Goal: Task Accomplishment & Management: Complete application form

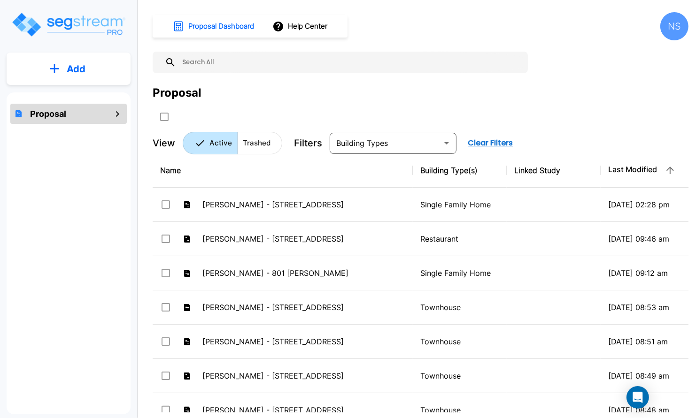
click at [82, 64] on p "Add" at bounding box center [76, 69] width 19 height 14
click at [73, 92] on p "Add Proposal" at bounding box center [74, 94] width 48 height 11
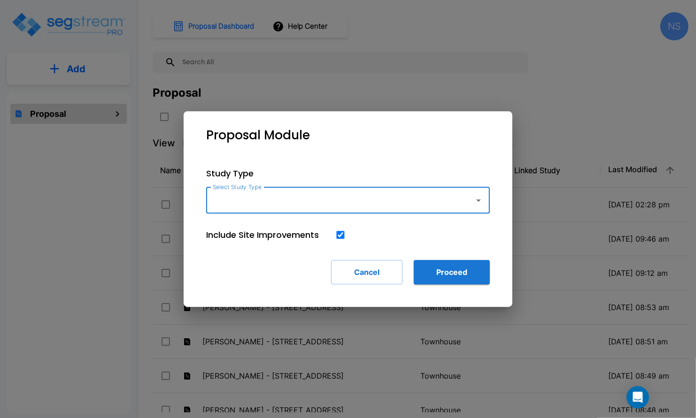
click at [479, 203] on icon "button" at bounding box center [478, 200] width 11 height 11
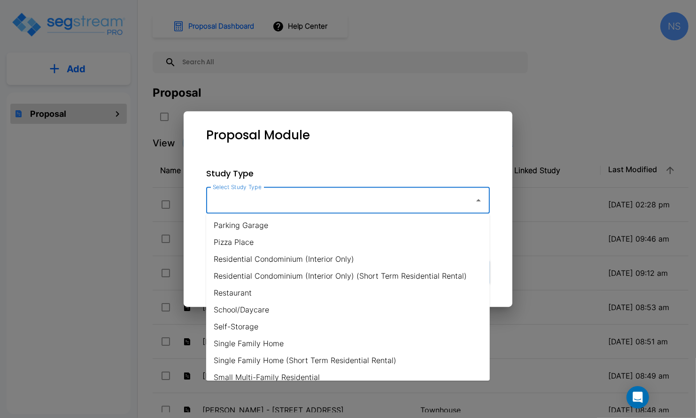
scroll to position [594, 0]
click at [280, 257] on li "Residential Condominium (Interior Only)" at bounding box center [348, 257] width 284 height 17
type input "Residential Condominium (Interior Only)"
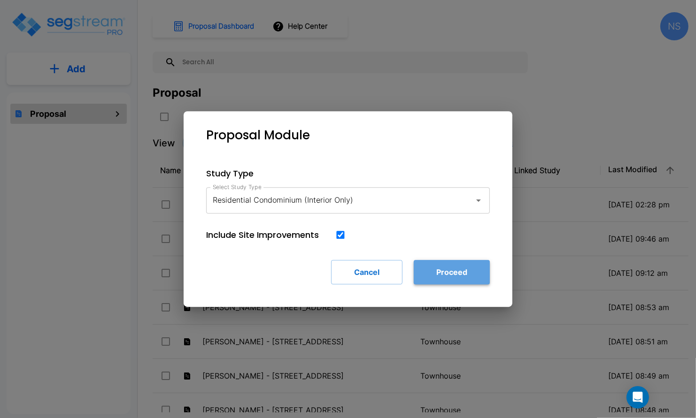
click at [435, 274] on button "Proceed" at bounding box center [452, 272] width 76 height 24
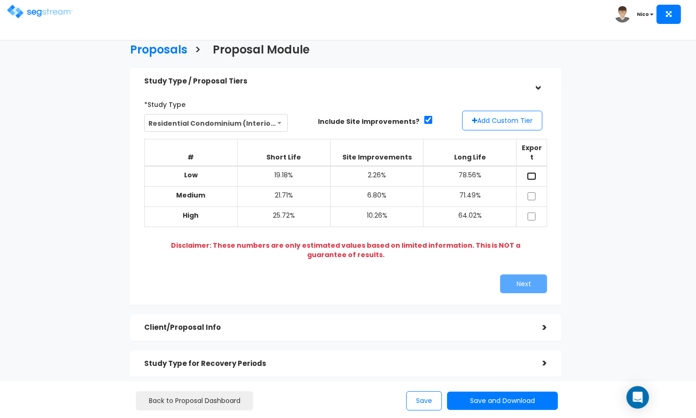
click at [531, 172] on input "checkbox" at bounding box center [531, 176] width 9 height 8
checkbox input "true"
click at [532, 192] on input "checkbox" at bounding box center [531, 196] width 9 height 8
checkbox input "true"
click at [532, 213] on input "checkbox" at bounding box center [531, 217] width 9 height 8
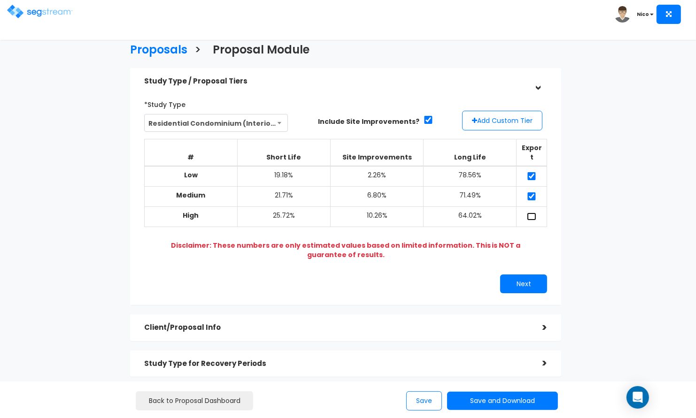
checkbox input "true"
click at [493, 116] on button "Add Custom Tier" at bounding box center [502, 121] width 80 height 20
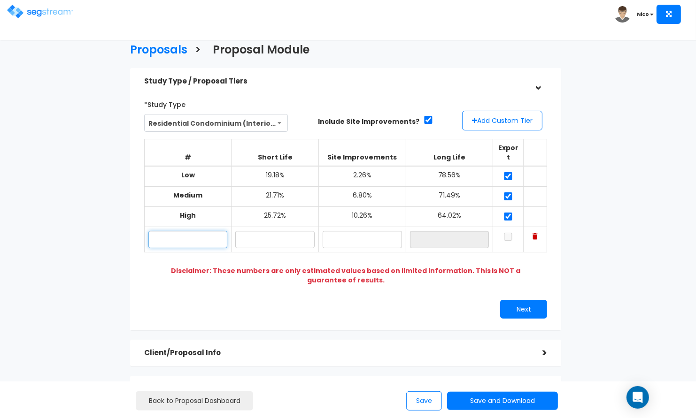
click at [177, 231] on input "text" at bounding box center [187, 239] width 79 height 17
type input "[PERSON_NAME]"
click at [273, 231] on input "text" at bounding box center [274, 239] width 79 height 17
type input "19.00%"
type input "0.03%"
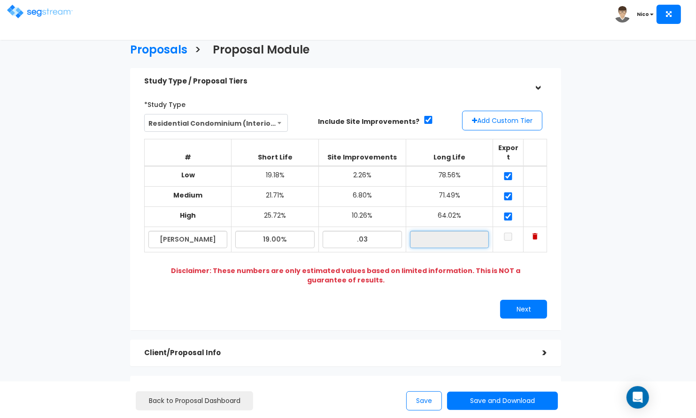
type input "80.97%"
click at [511, 233] on input "checkbox" at bounding box center [507, 237] width 9 height 8
checkbox input "true"
click at [600, 258] on div "Proposals > Proposal Module Study Type / Proposal Tiers > *Study Type Assisted/…" at bounding box center [345, 279] width 568 height 613
click at [527, 300] on button "Next" at bounding box center [523, 309] width 47 height 19
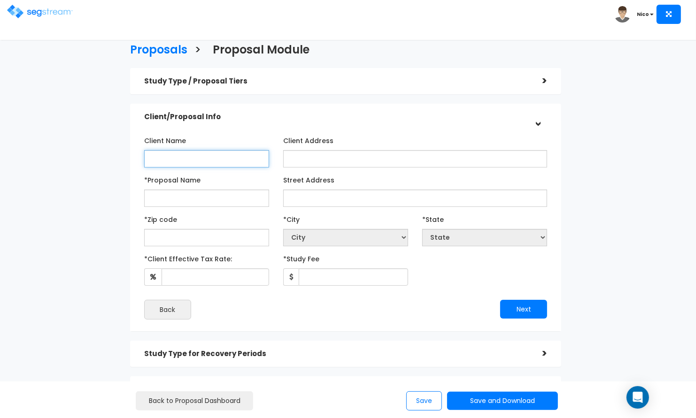
click at [189, 164] on input "Client Name" at bounding box center [206, 158] width 125 height 17
type input "[PERSON_NAME]"
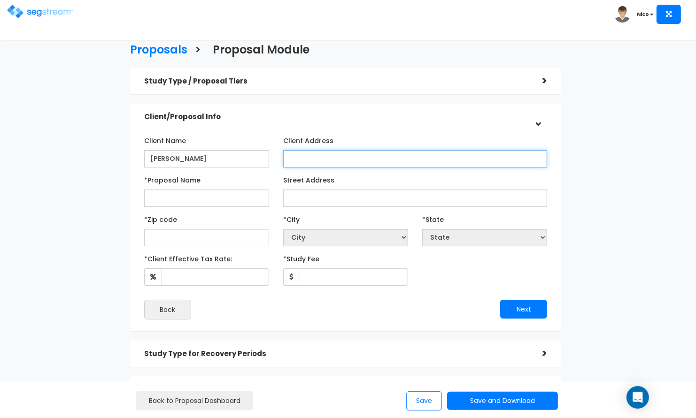
click at [304, 158] on input "Client Address" at bounding box center [415, 158] width 264 height 17
paste input "[STREET_ADDRESS]"
type input "[STREET_ADDRESS]"
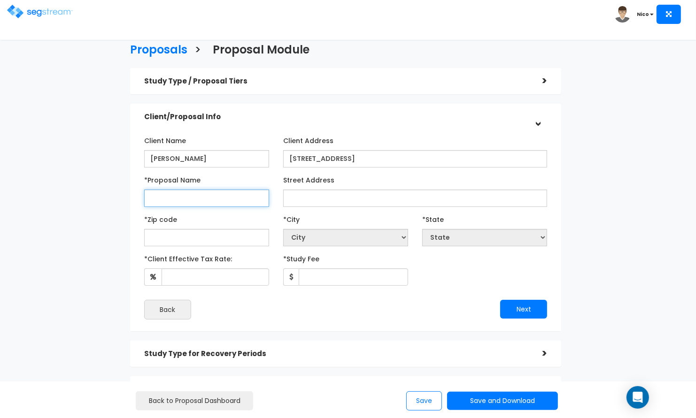
click at [160, 195] on input "*Proposal Name" at bounding box center [206, 198] width 125 height 17
type input "[PERSON_NAME] 4330 [GEOGRAPHIC_DATA]"
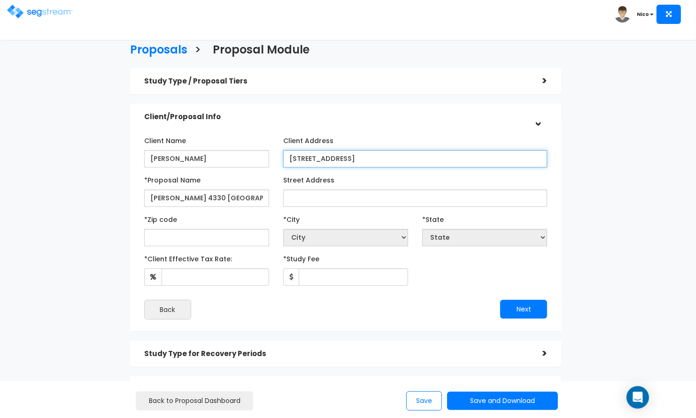
click at [307, 157] on input "[STREET_ADDRESS]" at bounding box center [415, 158] width 264 height 17
drag, startPoint x: 289, startPoint y: 159, endPoint x: 369, endPoint y: 163, distance: 79.9
click at [369, 163] on input "[STREET_ADDRESS]" at bounding box center [415, 158] width 264 height 17
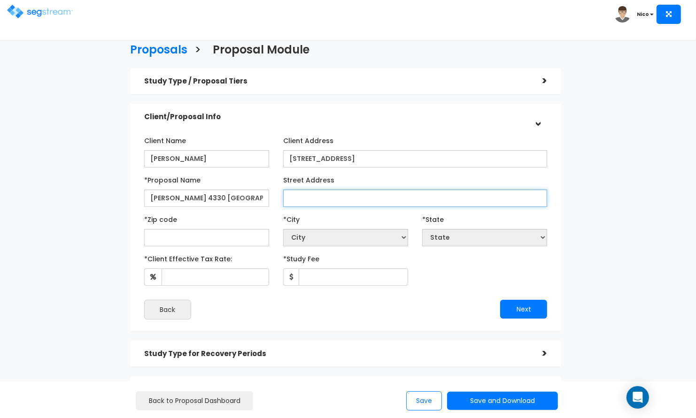
click at [324, 199] on input "Street Address" at bounding box center [415, 198] width 264 height 17
paste input "[STREET_ADDRESS]"
type input "[STREET_ADDRESS]"
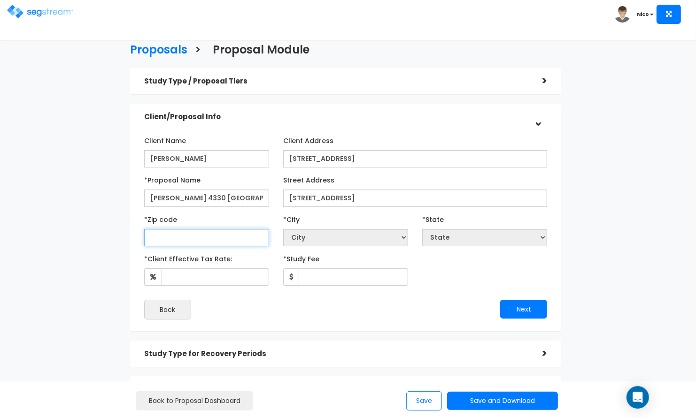
click at [197, 238] on input "text" at bounding box center [206, 237] width 125 height 17
type input "9"
select select "CA"
type input "967"
select select "HI"
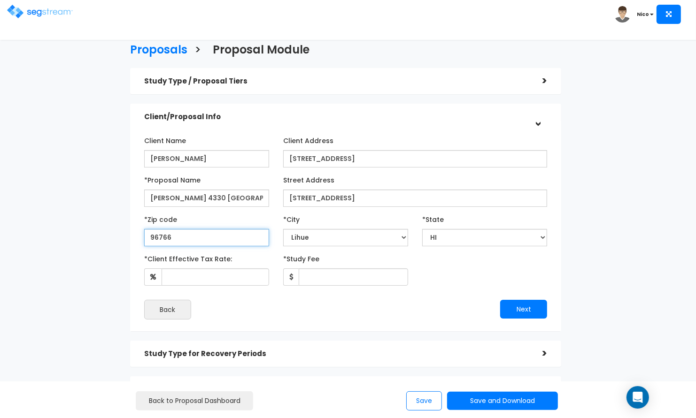
type input "96766"
click at [440, 286] on div "Client Name [PERSON_NAME] Client Address *Proposal Name" at bounding box center [345, 226] width 403 height 187
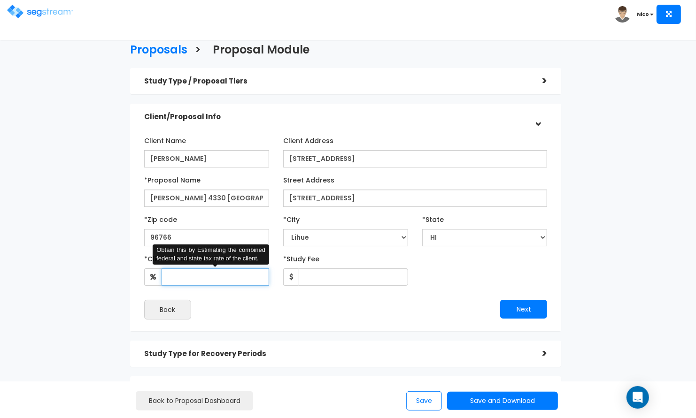
click at [205, 276] on input "*Client Effective Tax Rate:" at bounding box center [214, 277] width 107 height 17
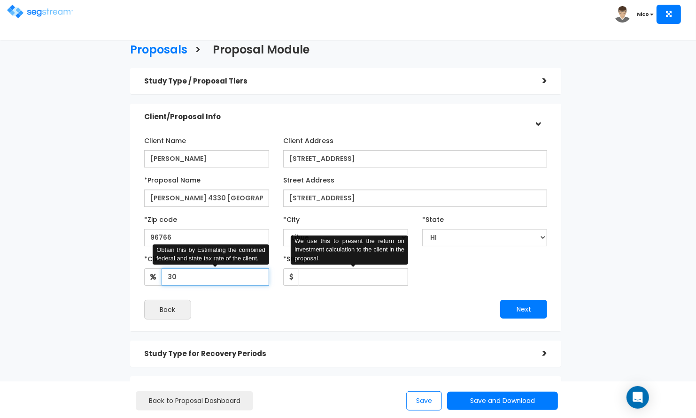
type input "30"
click at [333, 273] on input "*Study Fee" at bounding box center [353, 277] width 109 height 17
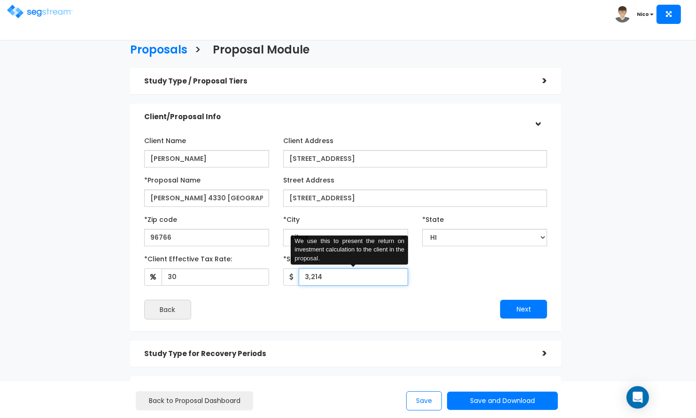
type input "3,214"
click at [329, 303] on div "Back" at bounding box center [241, 310] width 208 height 20
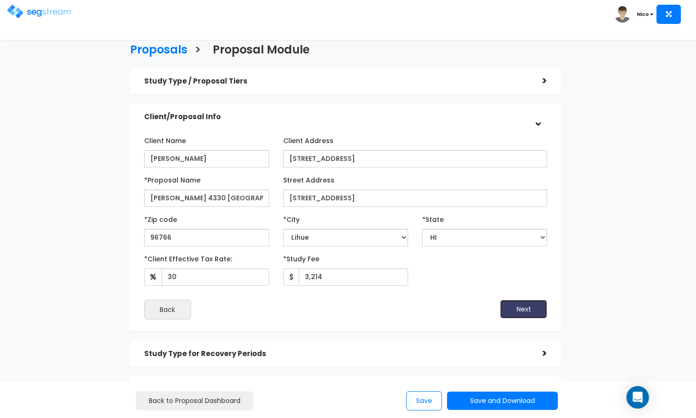
click at [523, 309] on button "Next" at bounding box center [523, 309] width 47 height 19
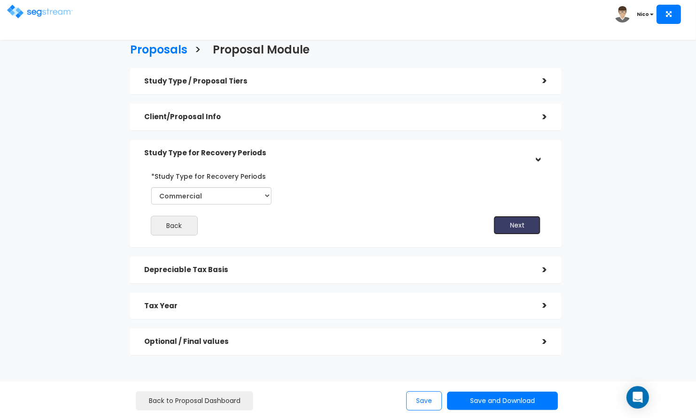
click at [507, 227] on button "Next" at bounding box center [516, 225] width 47 height 19
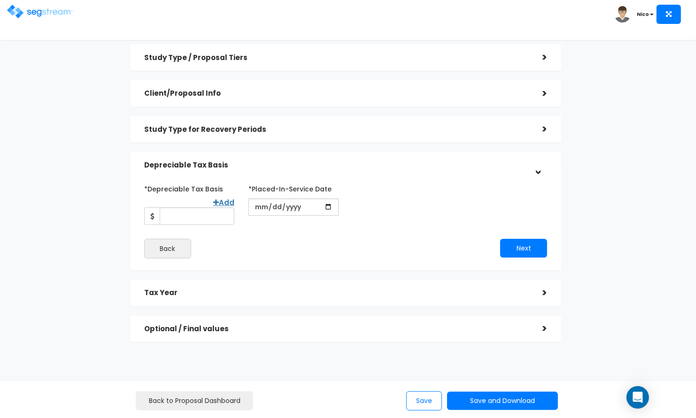
scroll to position [31, 0]
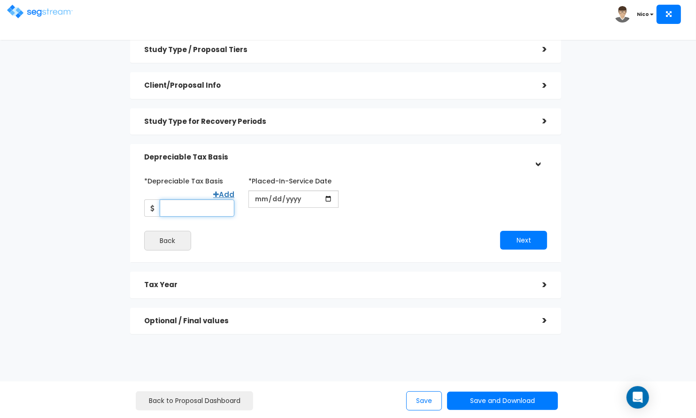
click at [183, 206] on input "*Depreciable Tax Basis" at bounding box center [197, 208] width 75 height 17
click at [180, 211] on input "*Depreciable Tax Basis" at bounding box center [197, 208] width 75 height 17
type input "475,000"
click at [262, 229] on div "*Depreciable Tax Basis Add 475,000 *Placed-In-Service Date" at bounding box center [345, 211] width 403 height 77
click at [259, 201] on input "date" at bounding box center [293, 199] width 90 height 17
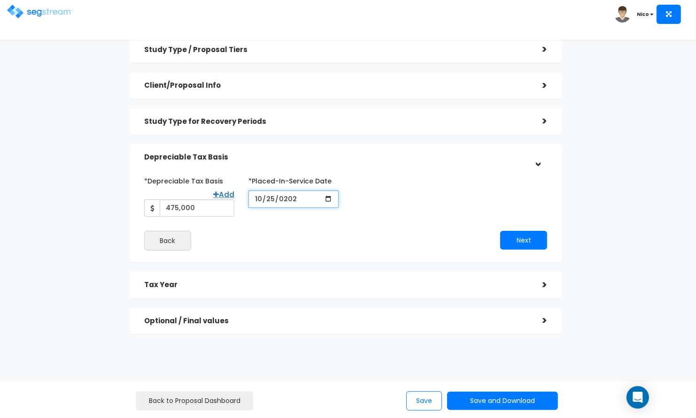
type input "[DATE]"
click at [283, 229] on div "*Depreciable Tax Basis Add 475,000 *Placed-In-Service Date" at bounding box center [345, 211] width 403 height 77
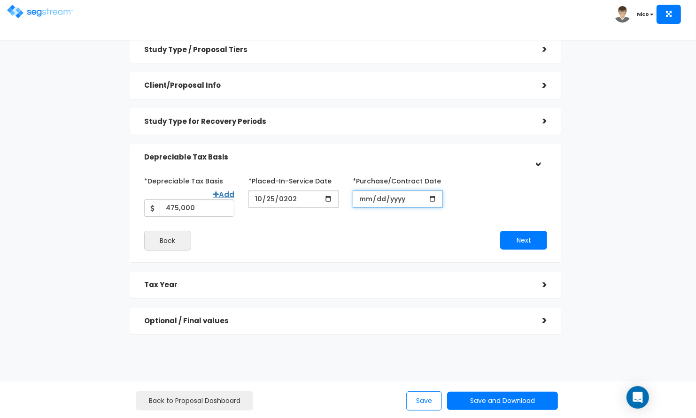
click at [364, 198] on input "*Purchase/Contract Date" at bounding box center [398, 199] width 90 height 17
type input "[DATE]"
click at [388, 236] on div "Next" at bounding box center [449, 240] width 208 height 19
click at [517, 243] on button "Next" at bounding box center [523, 240] width 47 height 19
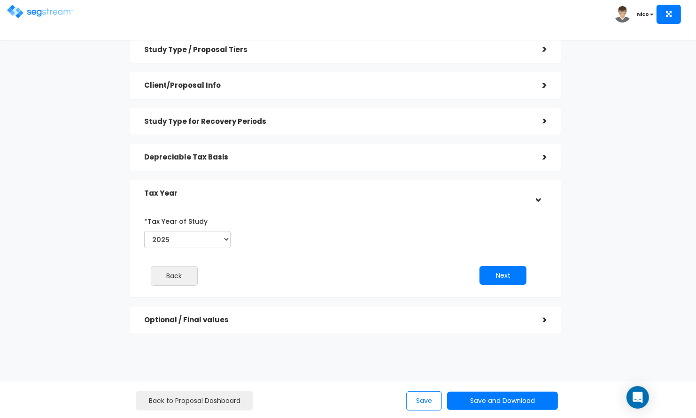
scroll to position [31, 0]
click at [482, 274] on button "Next" at bounding box center [502, 276] width 47 height 19
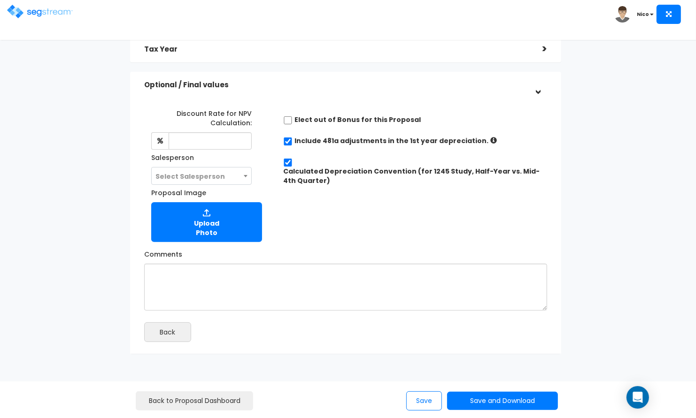
scroll to position [176, 0]
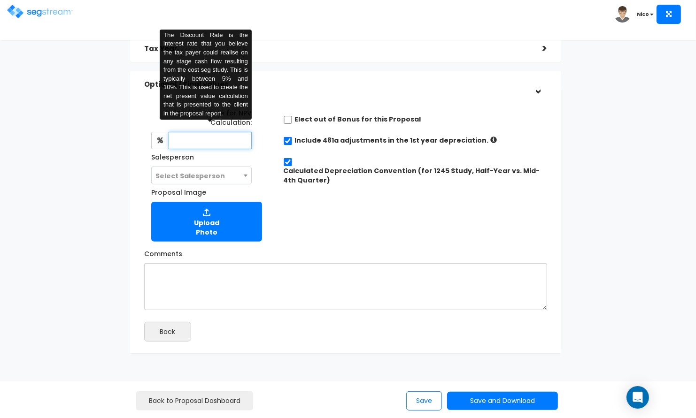
click at [204, 142] on input "text" at bounding box center [210, 140] width 83 height 17
type input "8"
click at [335, 215] on div "Discount Rate for NPV Calculation: 8 The Discount Rate is the interest rate tha…" at bounding box center [345, 173] width 417 height 146
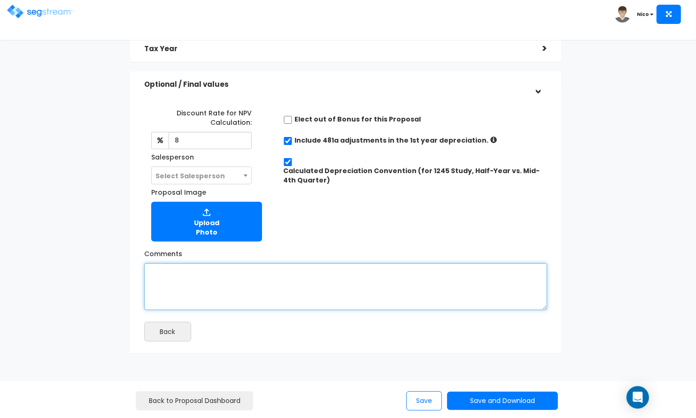
click at [192, 276] on textarea "Comments" at bounding box center [345, 286] width 403 height 47
type textarea "$"
click at [232, 286] on textarea "Asking price $520k, assumed $50k Land value for estimate purchase." at bounding box center [345, 286] width 403 height 47
type textarea "Asking price $520k, assumed $50k Land value for estimate purchase."
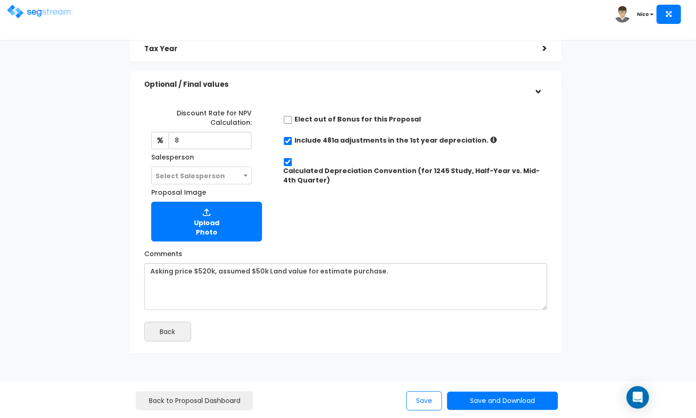
click at [339, 233] on div "Discount Rate for NPV Calculation: 8 Salesperson Select Salesperson Select Sale…" at bounding box center [345, 173] width 417 height 146
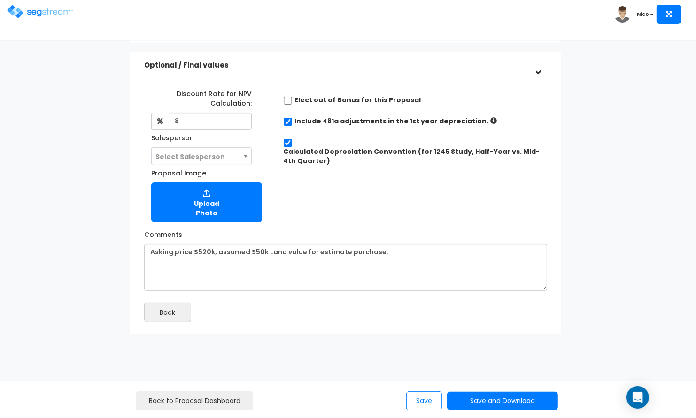
click at [393, 216] on div "Discount Rate for NPV Calculation: 8 Salesperson Select Salesperson Select Sale…" at bounding box center [345, 154] width 417 height 146
click at [420, 224] on div "Discount Rate for NPV Calculation: 8 Salesperson Select Salesperson Select Sale…" at bounding box center [345, 154] width 417 height 146
click at [427, 400] on button "Save" at bounding box center [424, 401] width 36 height 19
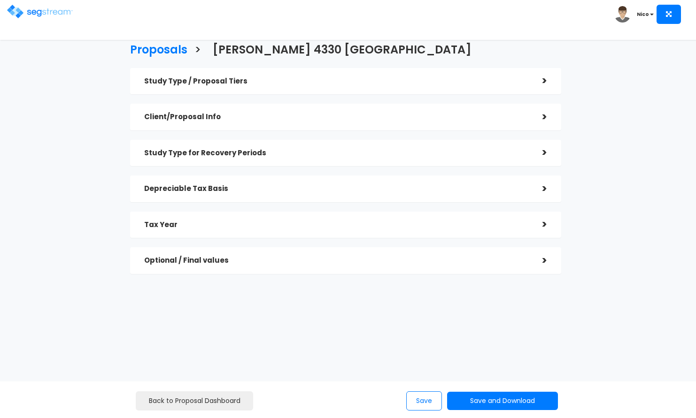
checkbox input "true"
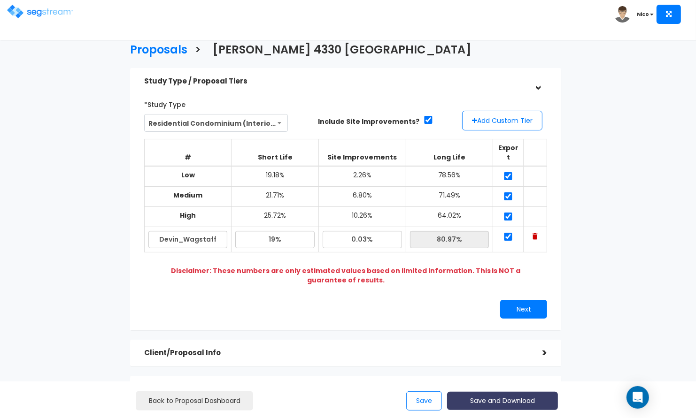
click at [500, 404] on button "Save and Download" at bounding box center [502, 401] width 111 height 18
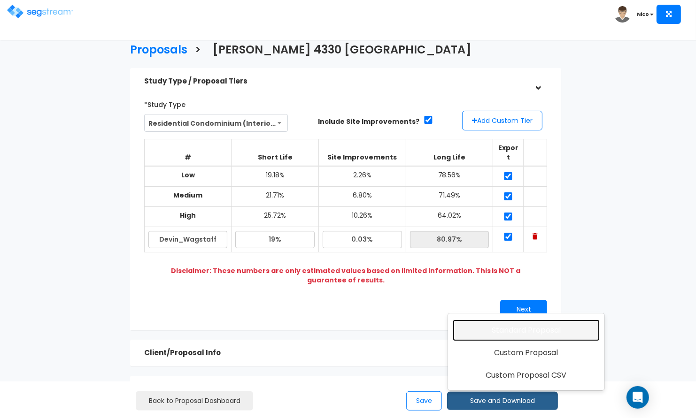
click at [518, 329] on link "Standard Proposal" at bounding box center [526, 331] width 147 height 22
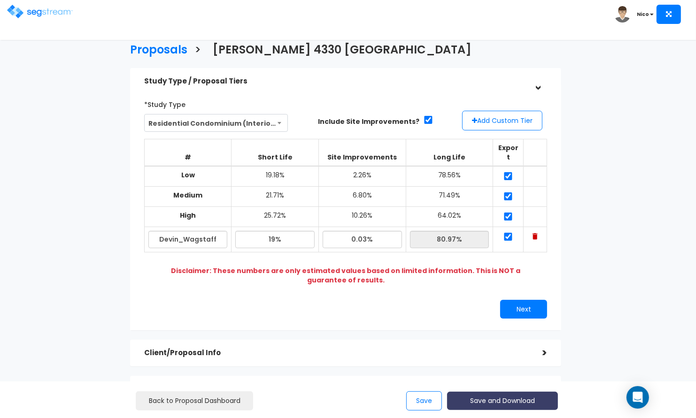
click at [492, 402] on button "Save and Download" at bounding box center [502, 401] width 111 height 18
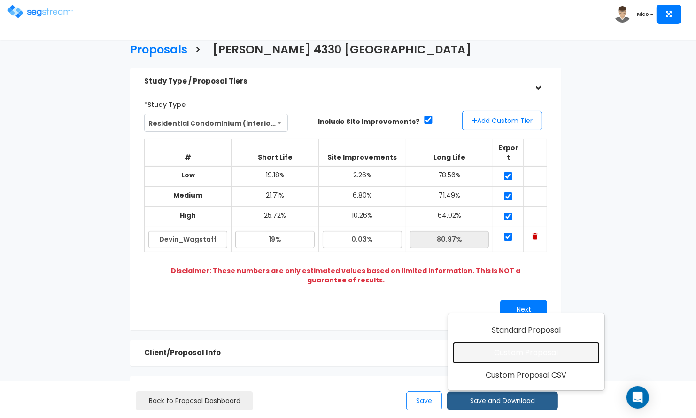
click at [517, 357] on link "Custom Proposal" at bounding box center [526, 353] width 147 height 22
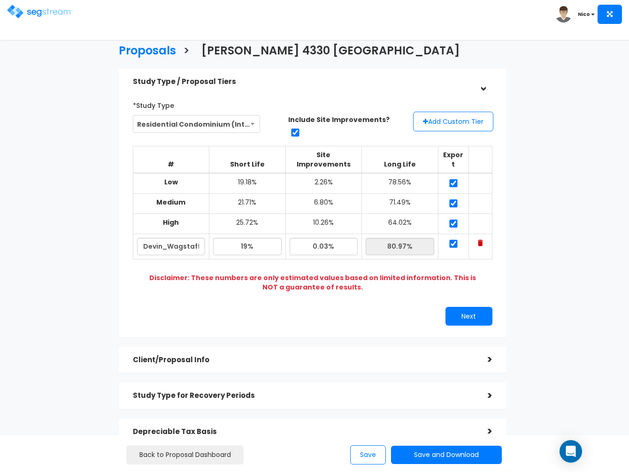
click at [542, 178] on div "Proposals > Wagstaff 4330 Kauai Study Type / Proposal Tiers > *Study Type Assis…" at bounding box center [312, 283] width 513 height 607
click at [529, 211] on div "Proposals > Wagstaff 4330 Kauai Study Type / Proposal Tiers > *Study Type Assis…" at bounding box center [312, 283] width 513 height 607
click at [514, 241] on div "Proposals > Wagstaff 4330 Kauai Study Type / Proposal Tiers > *Study Type Assis…" at bounding box center [312, 283] width 513 height 607
click at [514, 235] on div "Proposals > Wagstaff 4330 Kauai Study Type / Proposal Tiers > *Study Type Assis…" at bounding box center [312, 283] width 513 height 607
click at [514, 186] on div "Proposals > Wagstaff 4330 Kauai Study Type / Proposal Tiers > *Study Type Assis…" at bounding box center [312, 283] width 513 height 607
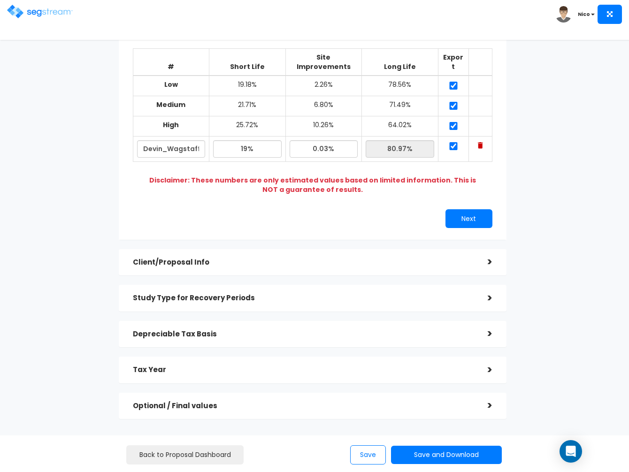
scroll to position [107, 0]
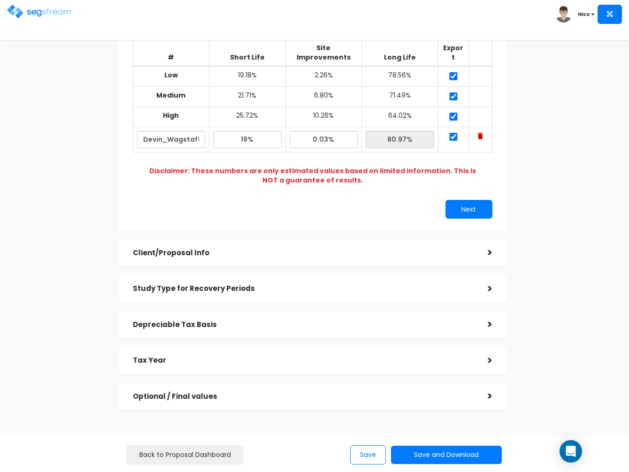
click at [524, 233] on div "Proposals > Wagstaff 4330 Kauai Study Type / Proposal Tiers > *Study Type Assis…" at bounding box center [312, 176] width 513 height 607
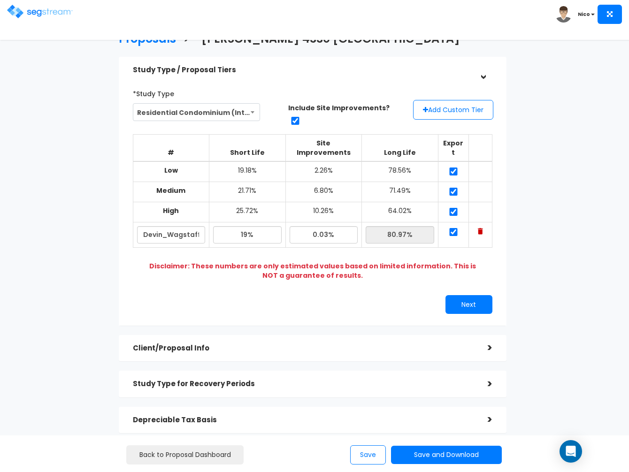
scroll to position [2, 0]
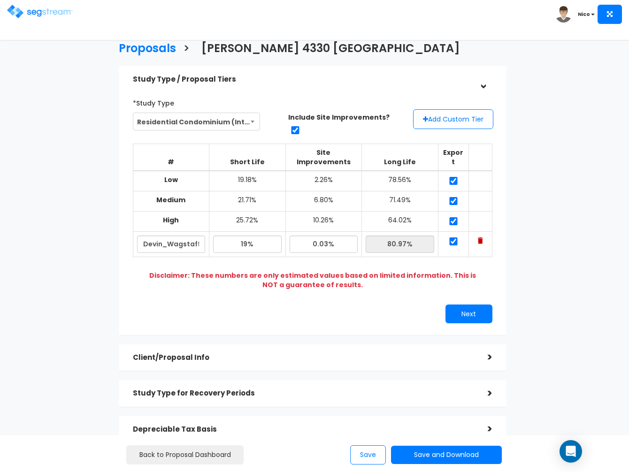
click at [76, 250] on div "Proposals > Wagstaff 4330 Kauai Study Type / Proposal Tiers > *Study Type Assis…" at bounding box center [312, 280] width 513 height 607
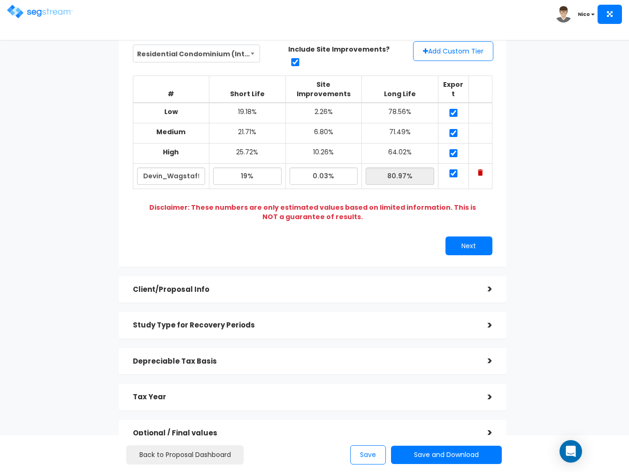
scroll to position [107, 0]
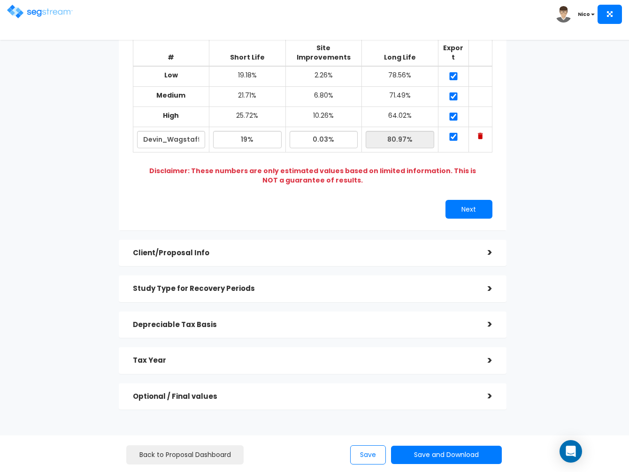
click at [107, 223] on div "Proposals > Wagstaff 4330 Kauai Study Type / Proposal Tiers > *Study Type Assis…" at bounding box center [312, 176] width 513 height 607
